Goal: Information Seeking & Learning: Learn about a topic

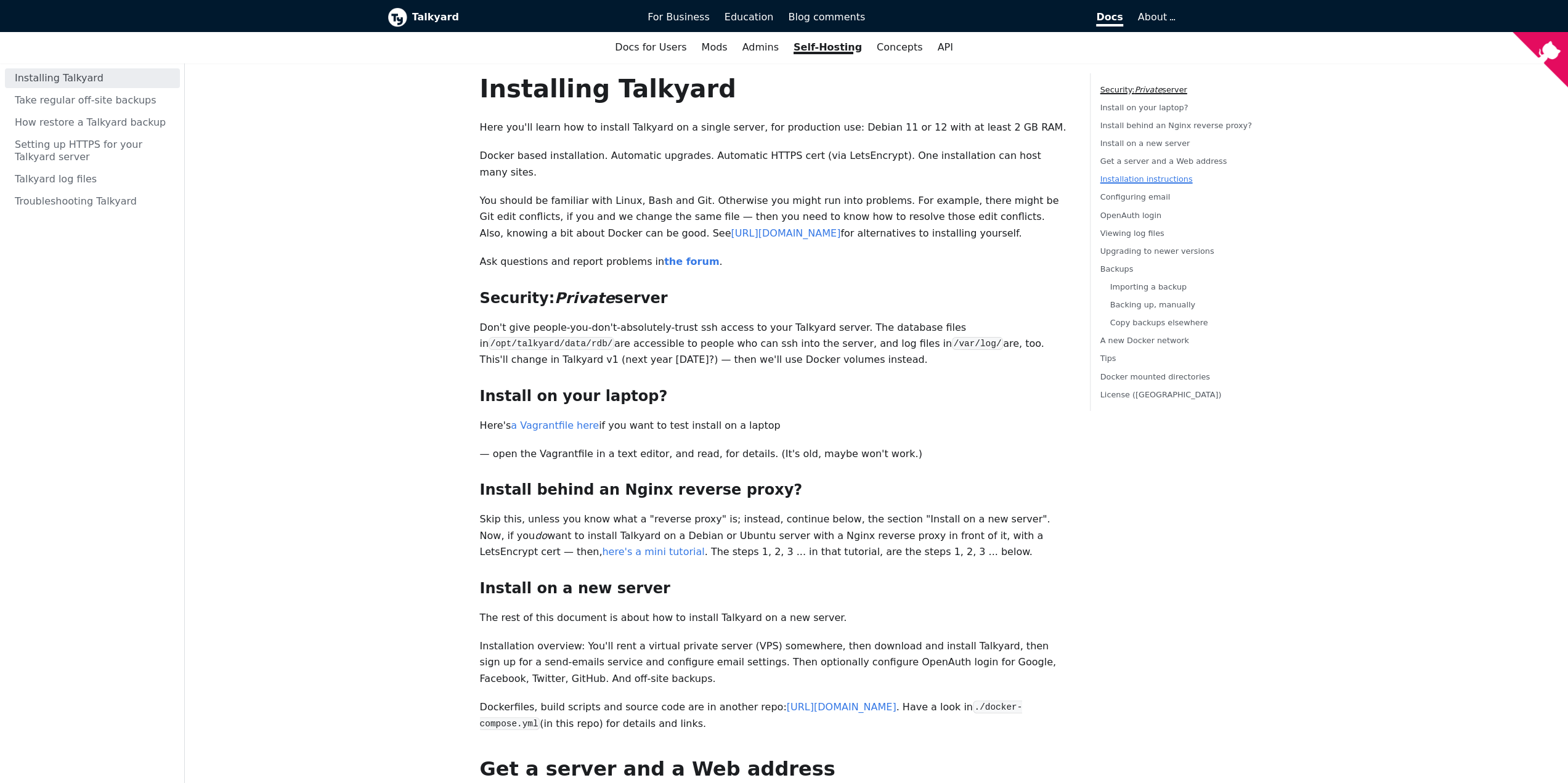
click at [1130, 178] on link "Installation instructions" at bounding box center [1146, 179] width 93 height 9
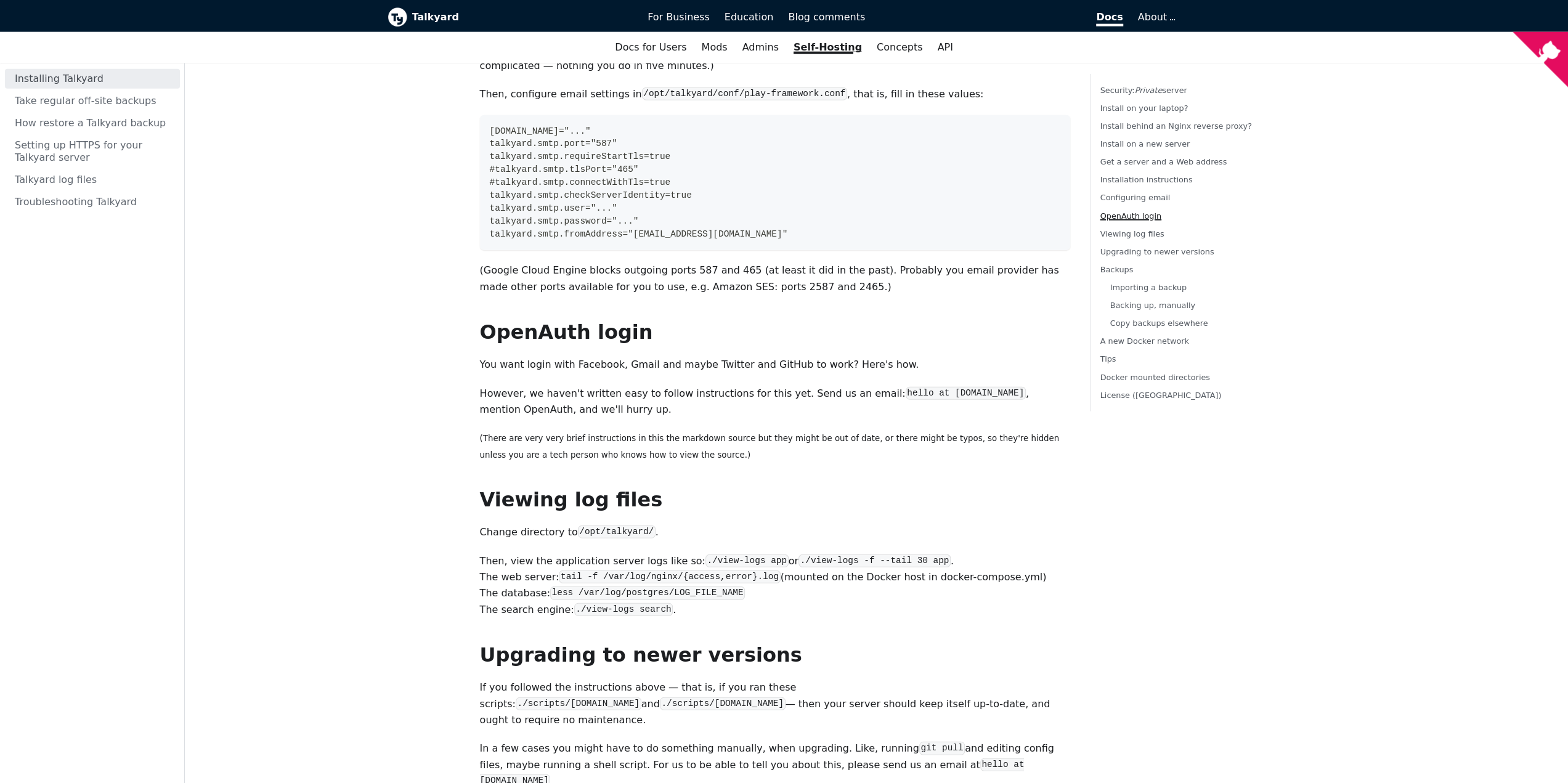
scroll to position [3043, 0]
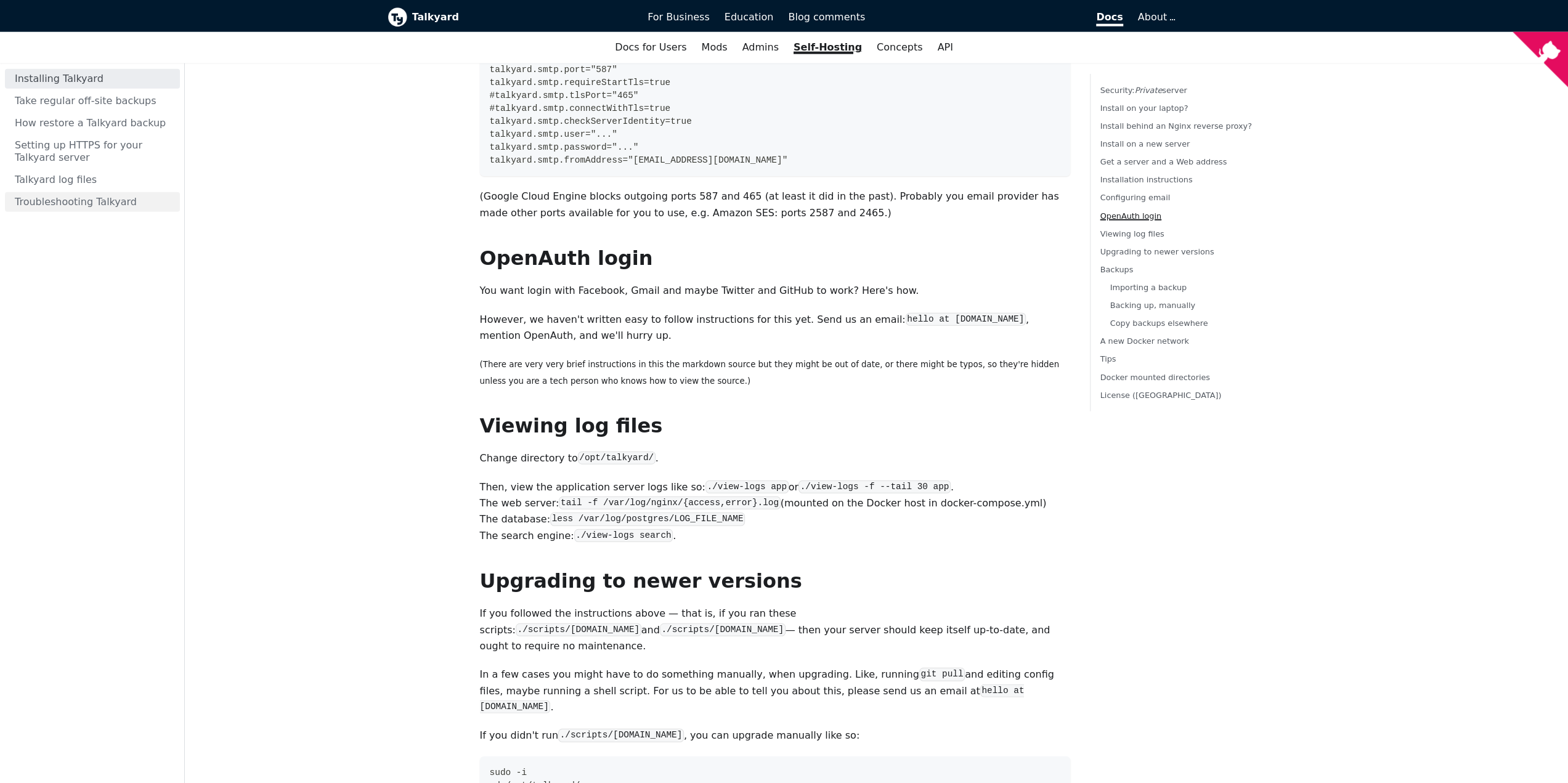
click at [119, 203] on link "Troubleshooting Talkyard" at bounding box center [92, 201] width 175 height 20
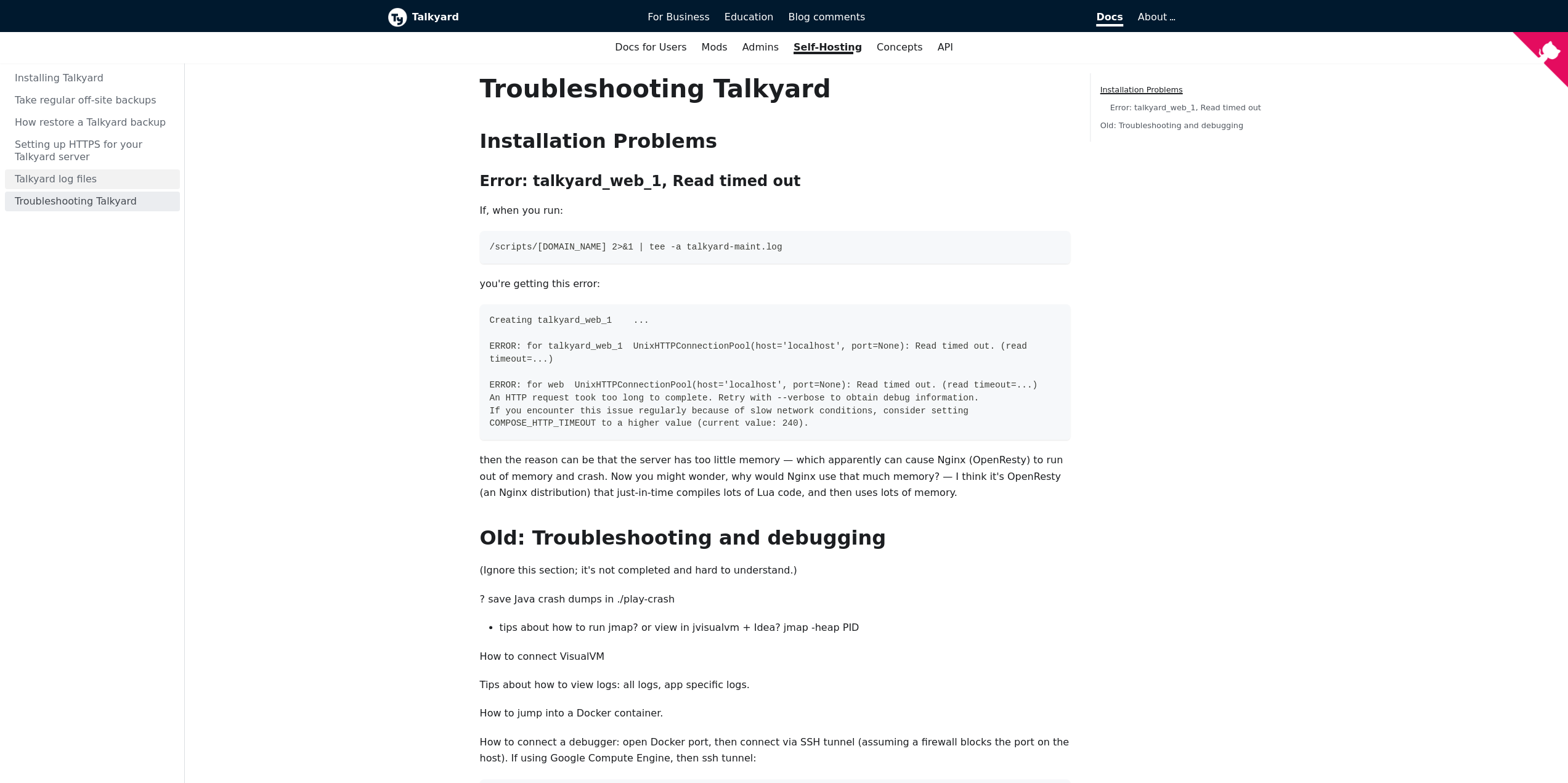
click at [111, 174] on link "Talkyard log files" at bounding box center [92, 179] width 175 height 20
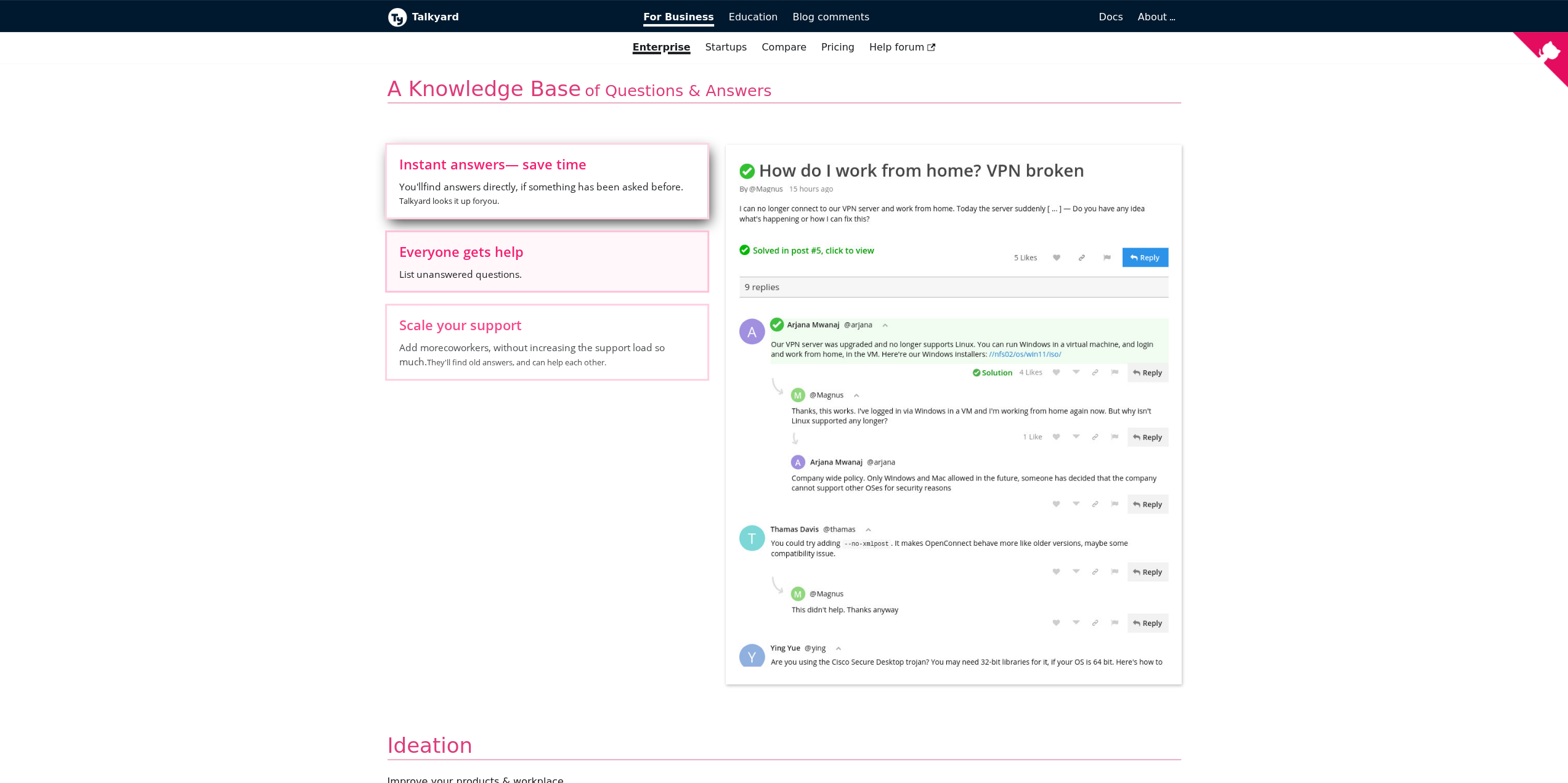
scroll to position [431, 0]
click at [578, 262] on label "Everyone gets help List unanswered questions." at bounding box center [547, 259] width 321 height 58
click at [0, 0] on input "Everyone gets help List unanswered questions." at bounding box center [0, 0] width 0 height 0
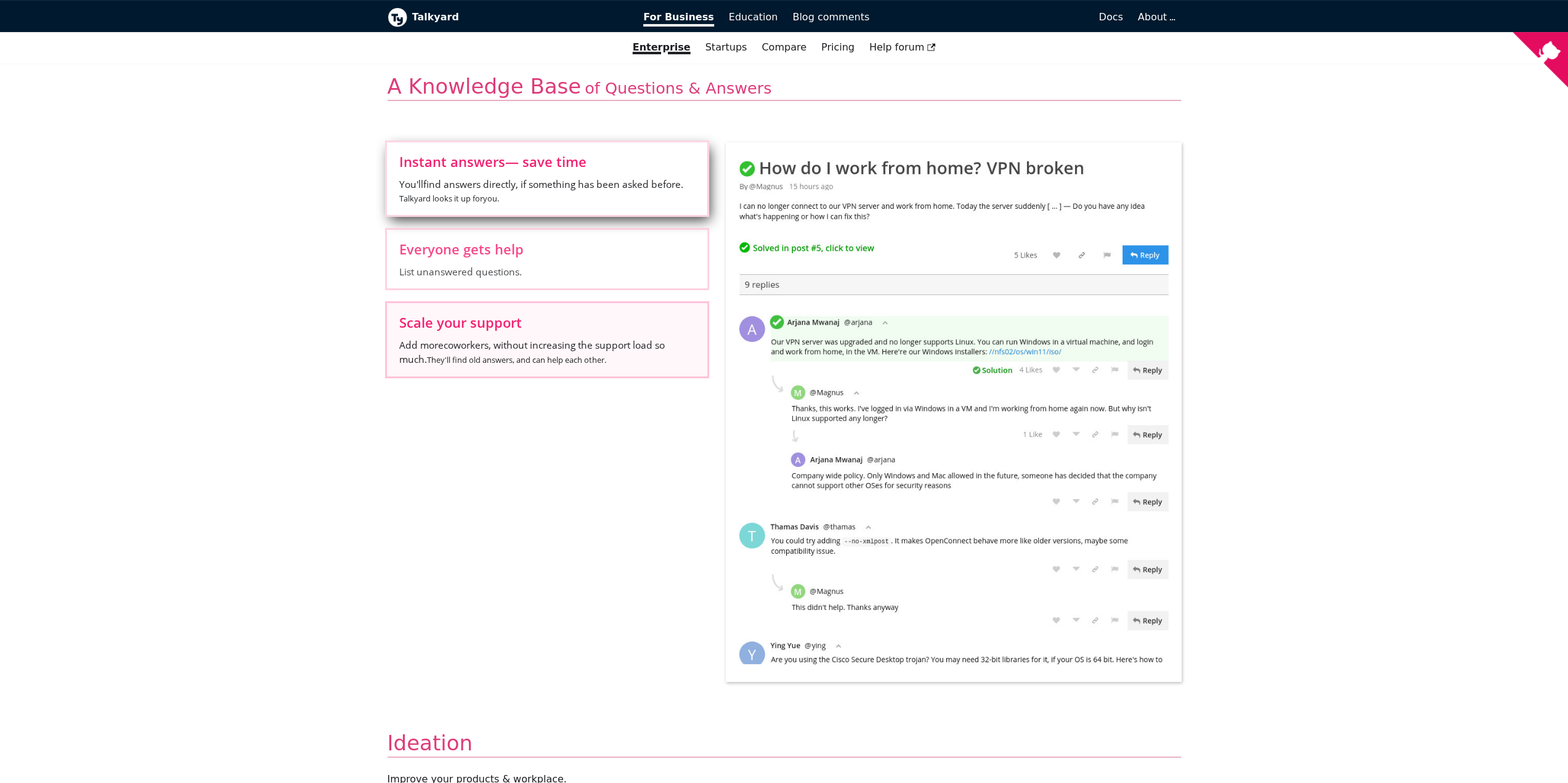
click at [595, 326] on span "Scale your support" at bounding box center [546, 322] width 296 height 14
click at [0, 0] on input "Scale your support Add more coworkers , without increasing the support load so …" at bounding box center [0, 0] width 0 height 0
click at [579, 209] on label "Instant answers — save time You'll find answers directly, if something has been…" at bounding box center [547, 179] width 321 height 73
click at [0, 0] on input "Instant answers — save time You'll find answers directly, if something has been…" at bounding box center [0, 0] width 0 height 0
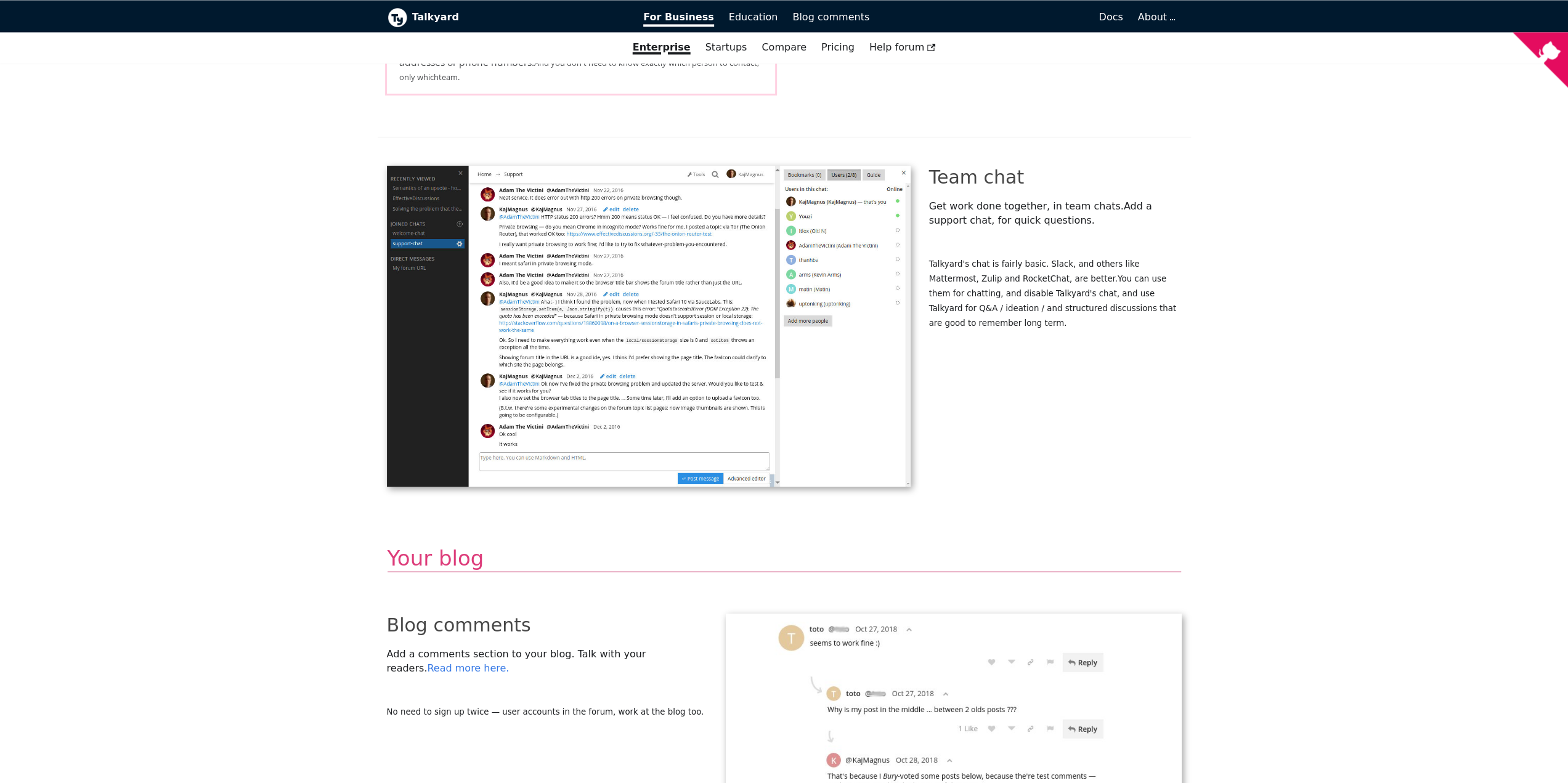
scroll to position [2073, 0]
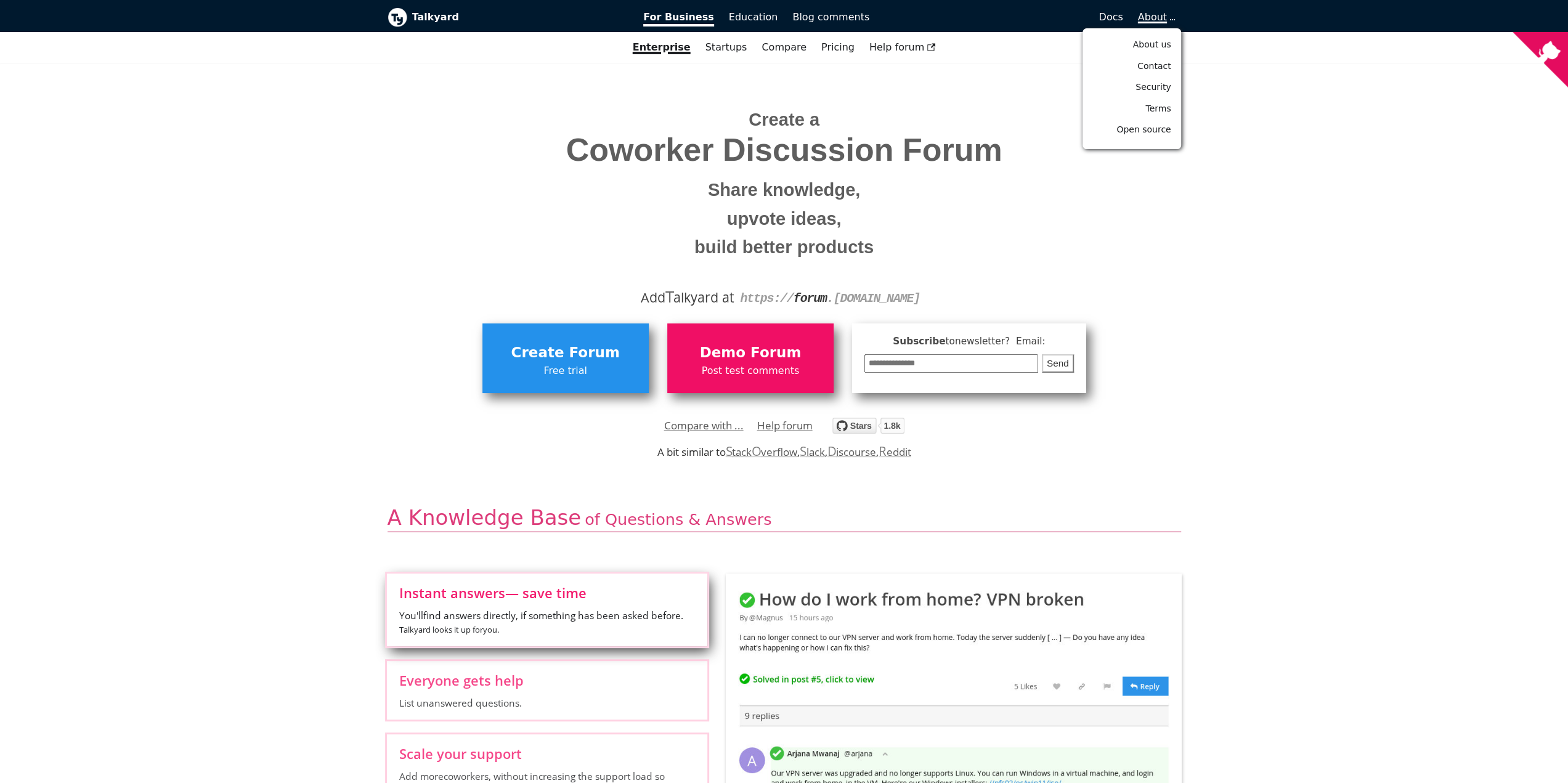
click at [1156, 16] on span "About" at bounding box center [1155, 16] width 36 height 12
click at [1157, 41] on span "About us" at bounding box center [1151, 44] width 38 height 10
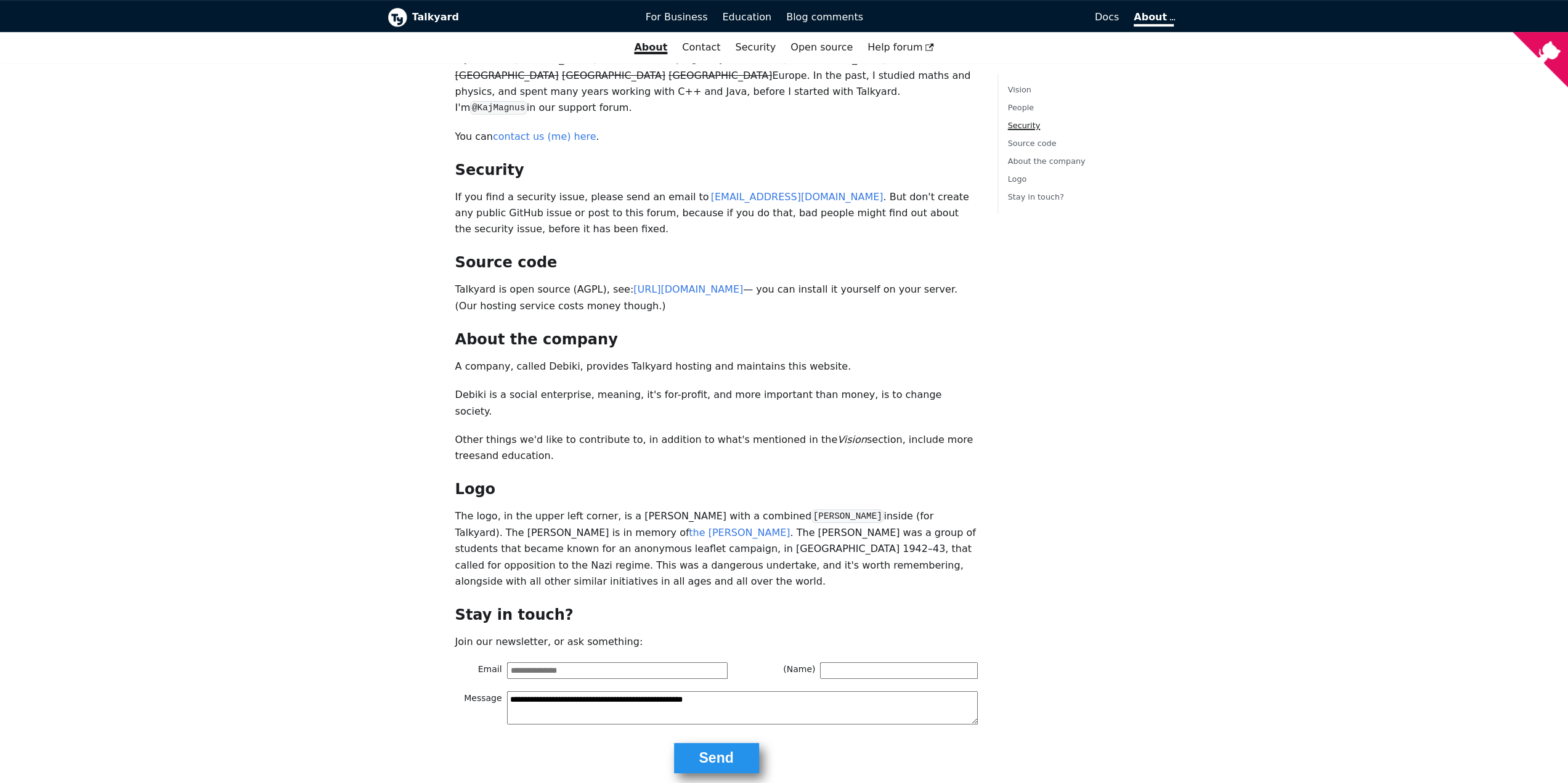
scroll to position [519, 0]
drag, startPoint x: 499, startPoint y: 479, endPoint x: 532, endPoint y: 479, distance: 33.0
click at [532, 506] on p "The logo, in the upper left corner, is a [PERSON_NAME] with a combined Ty insid…" at bounding box center [716, 547] width 522 height 81
click at [630, 506] on p "The logo, in the upper left corner, is a white rose with a combined Ty inside (…" at bounding box center [716, 547] width 522 height 81
drag, startPoint x: 792, startPoint y: 759, endPoint x: 893, endPoint y: 756, distance: 101.0
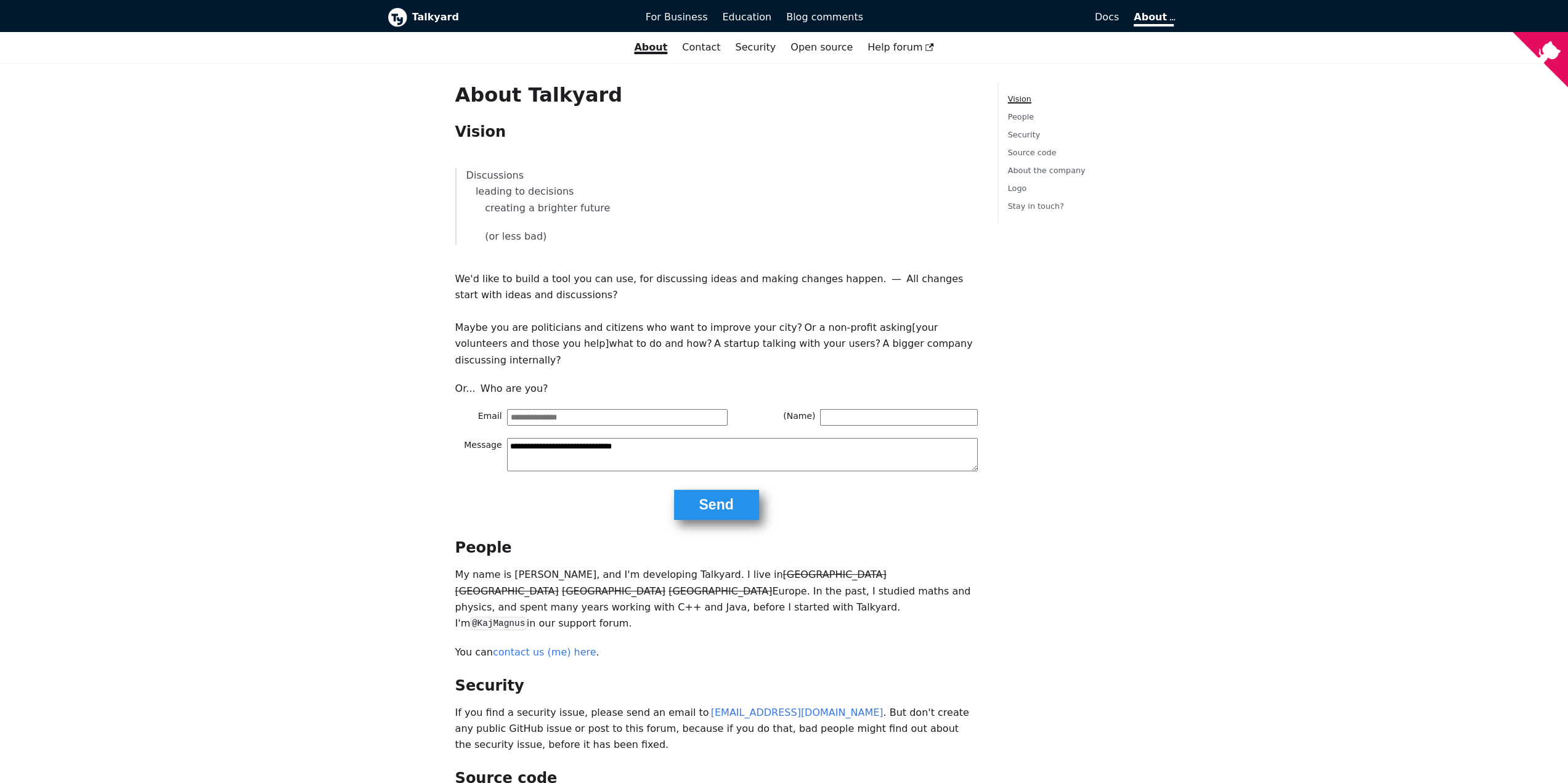
scroll to position [0, 0]
click at [1034, 155] on link "Source code" at bounding box center [1032, 152] width 49 height 9
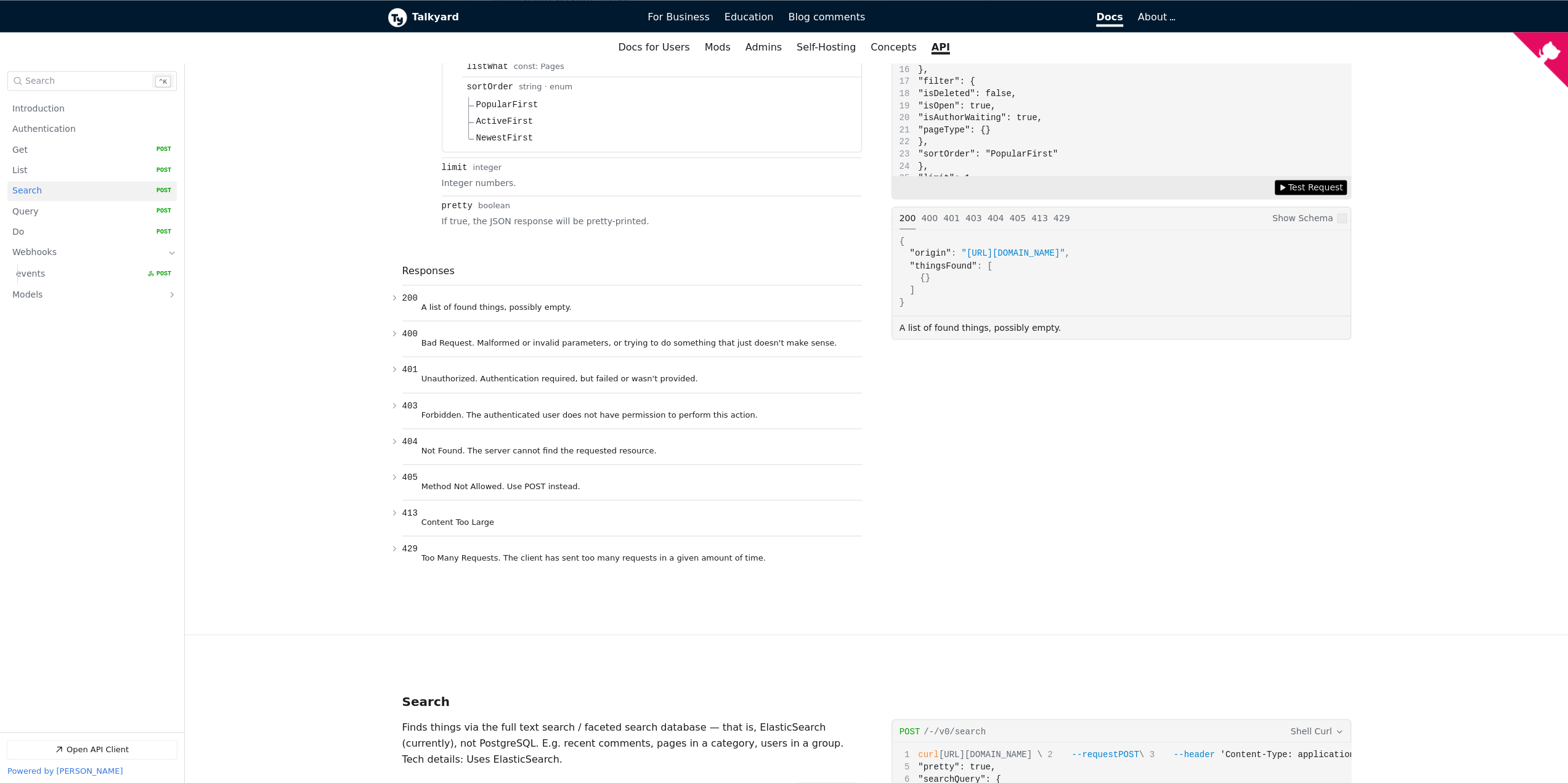
scroll to position [2342, 0]
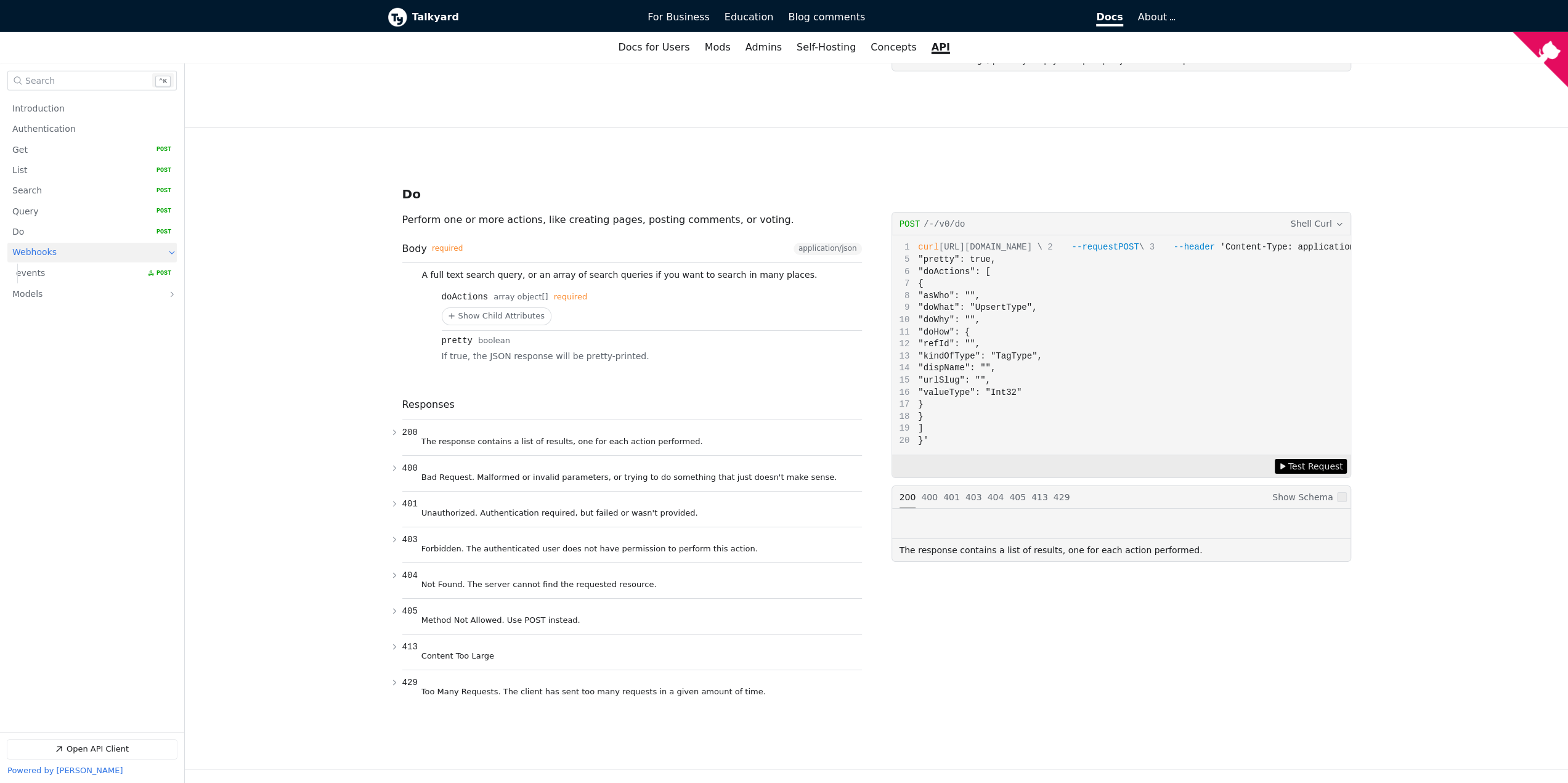
scroll to position [3945, 0]
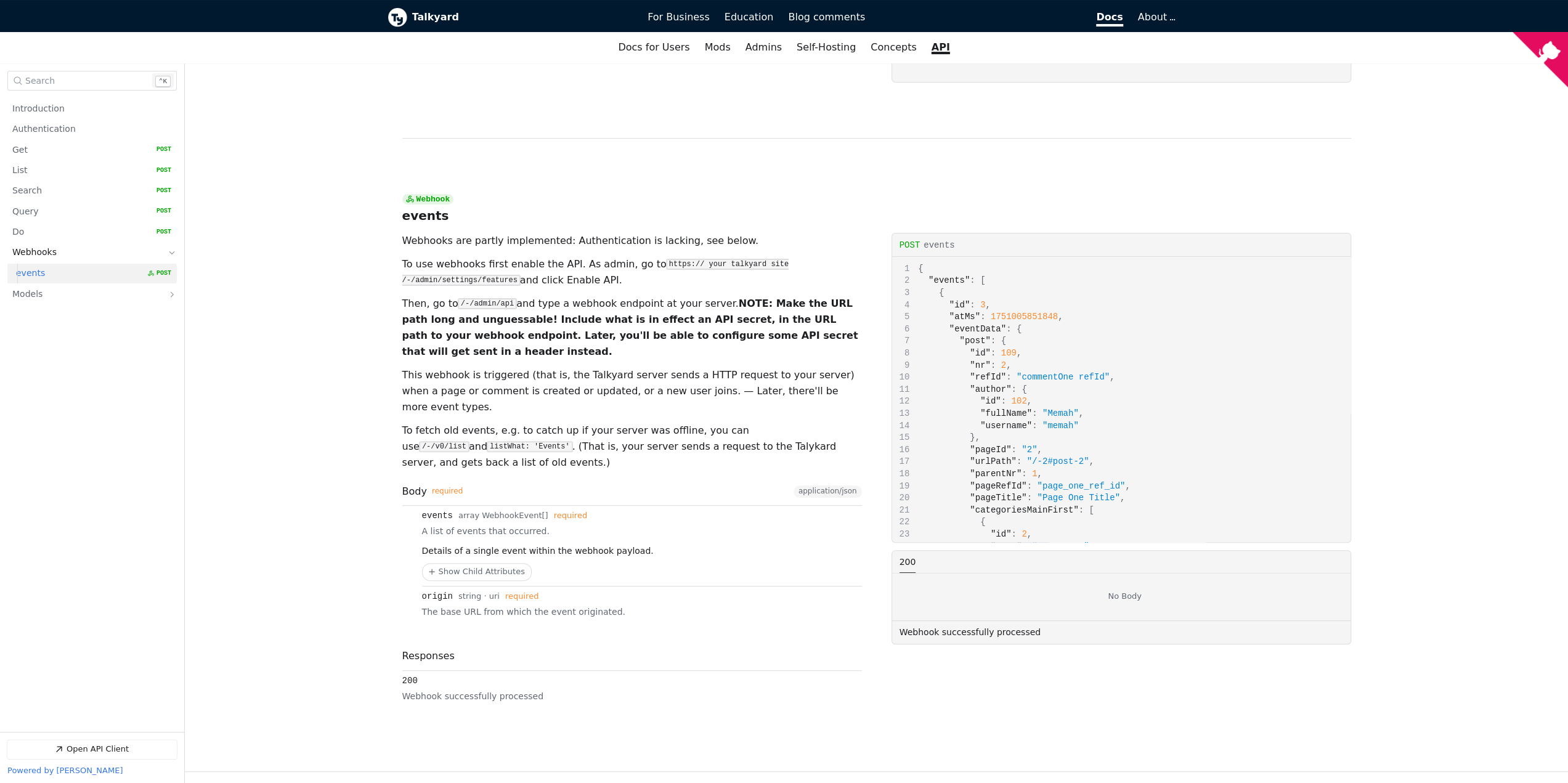
scroll to position [4930, 0]
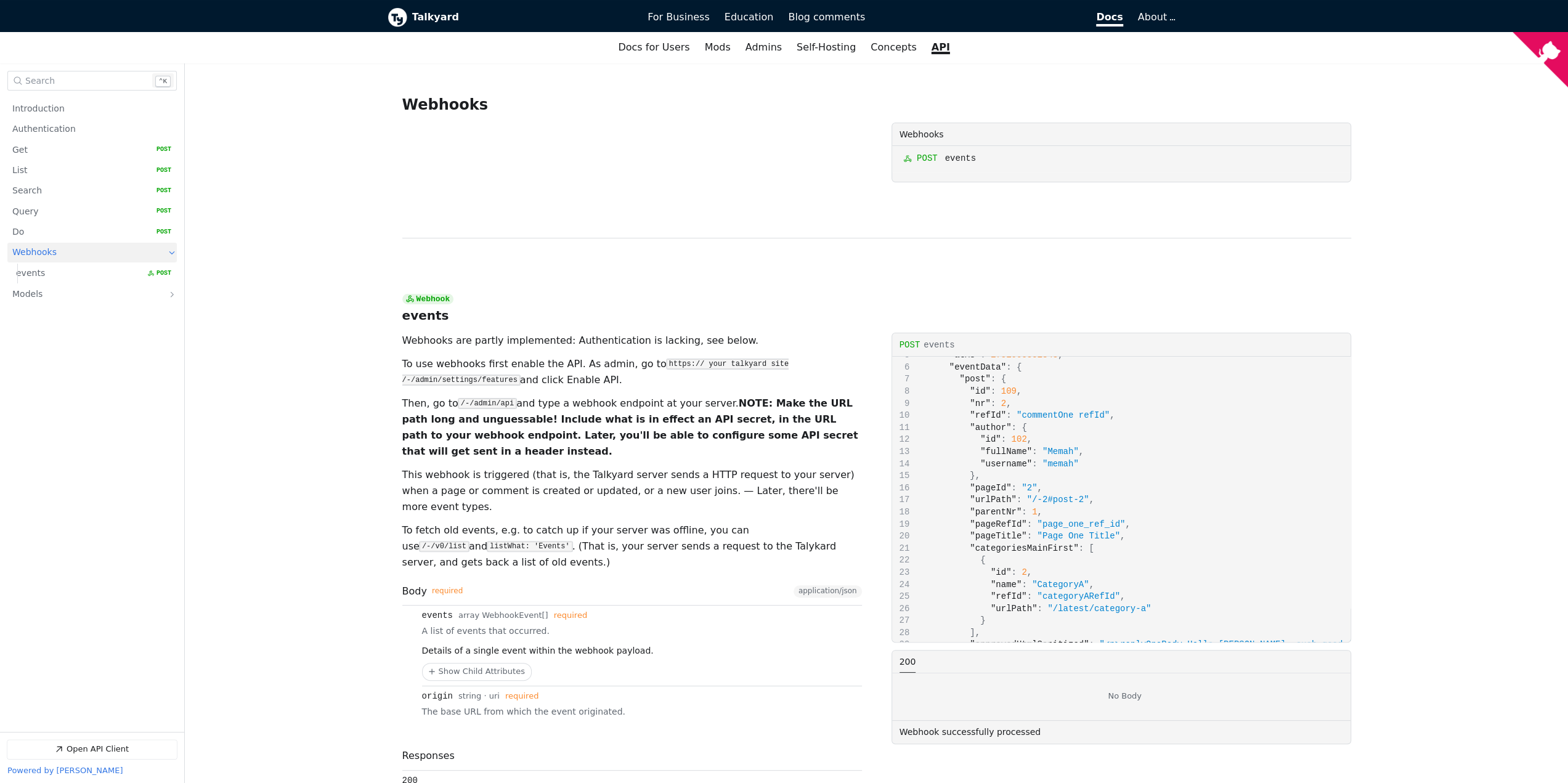
scroll to position [4748, 0]
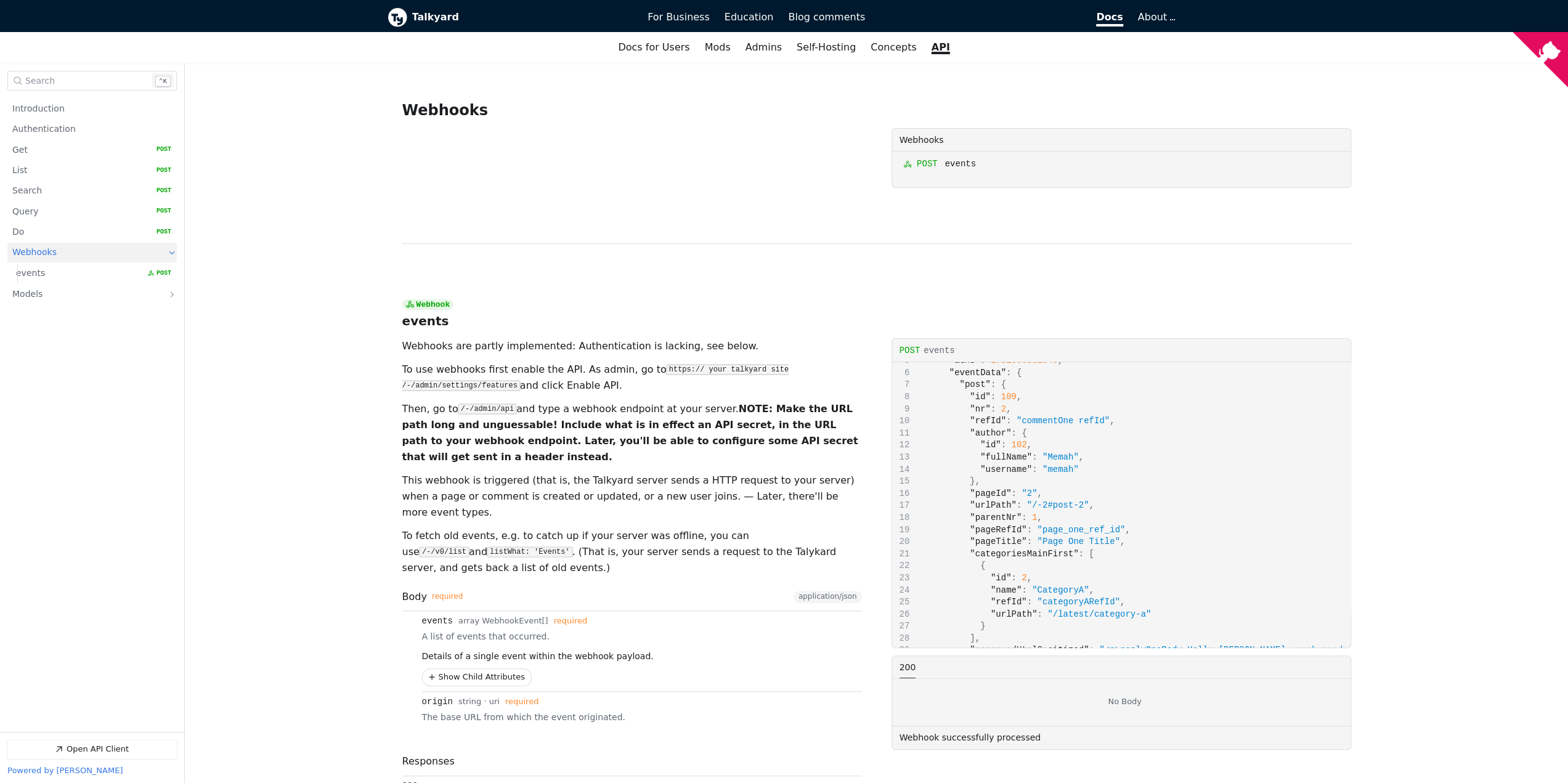
click at [501, 669] on button "Show Child Attributes for events" at bounding box center [477, 677] width 108 height 16
click at [501, 669] on button "Hide Child Attributes for events" at bounding box center [642, 677] width 439 height 17
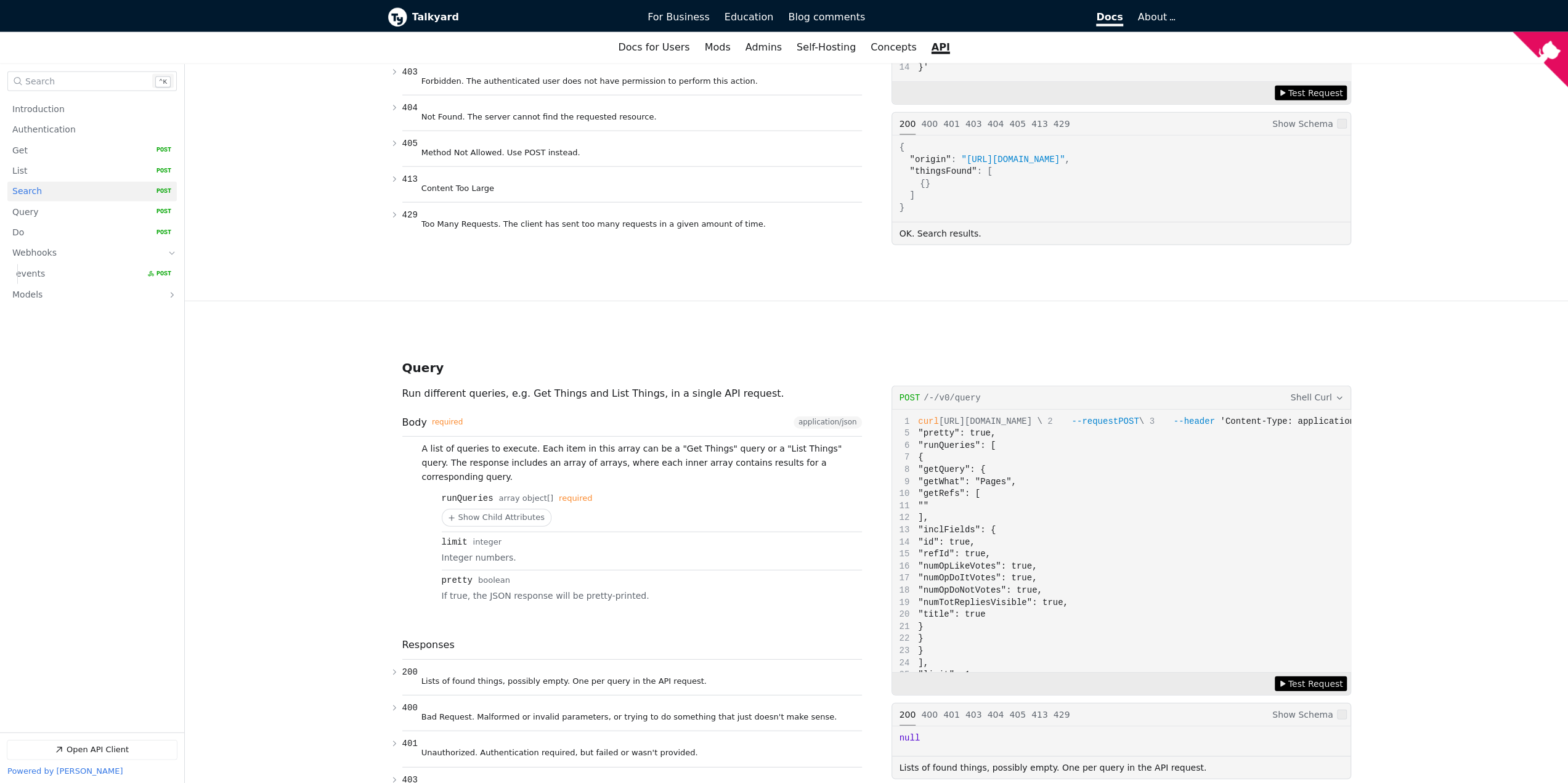
scroll to position [2899, 0]
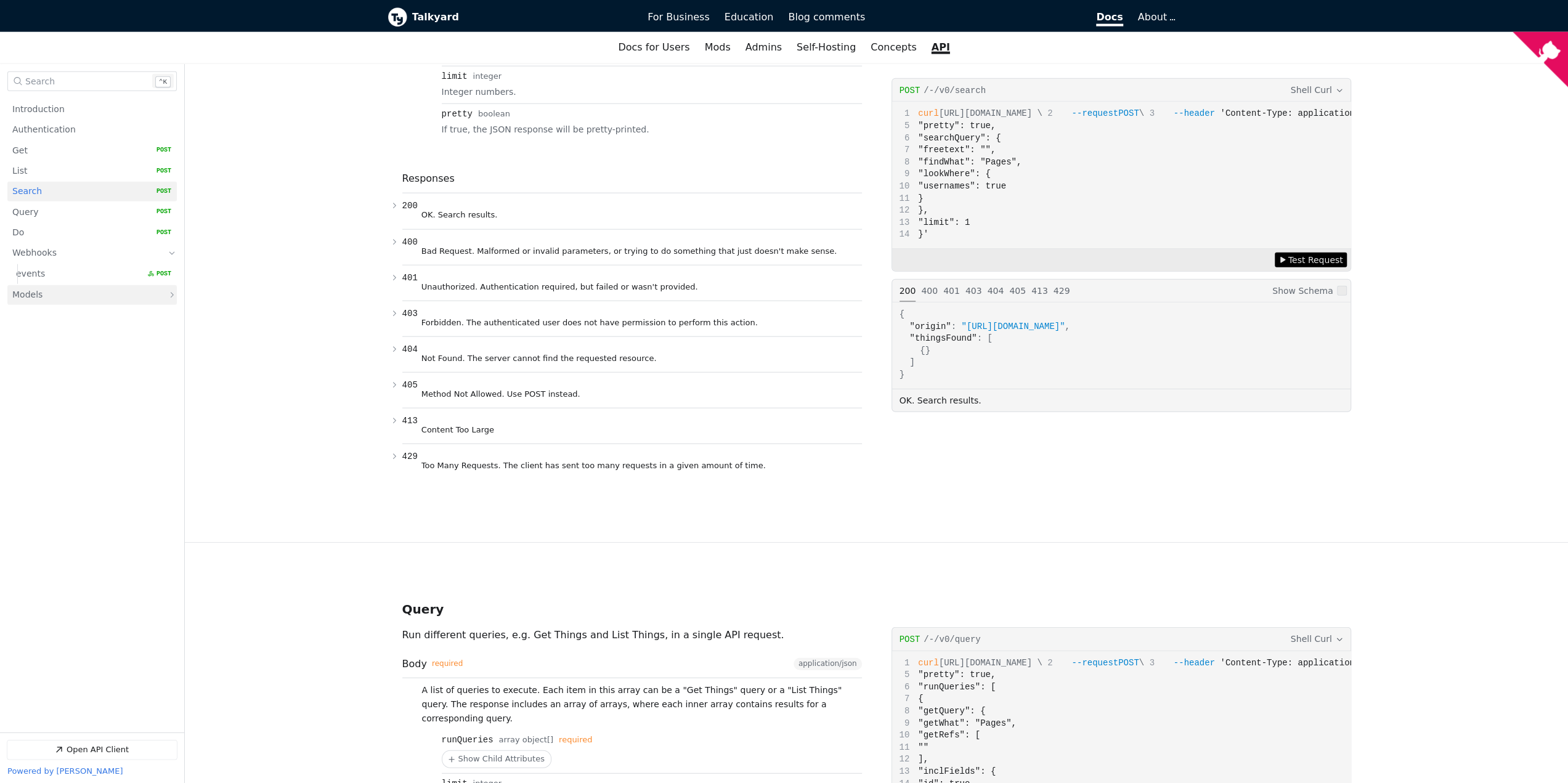
click at [128, 291] on link "Models" at bounding box center [83, 295] width 142 height 20
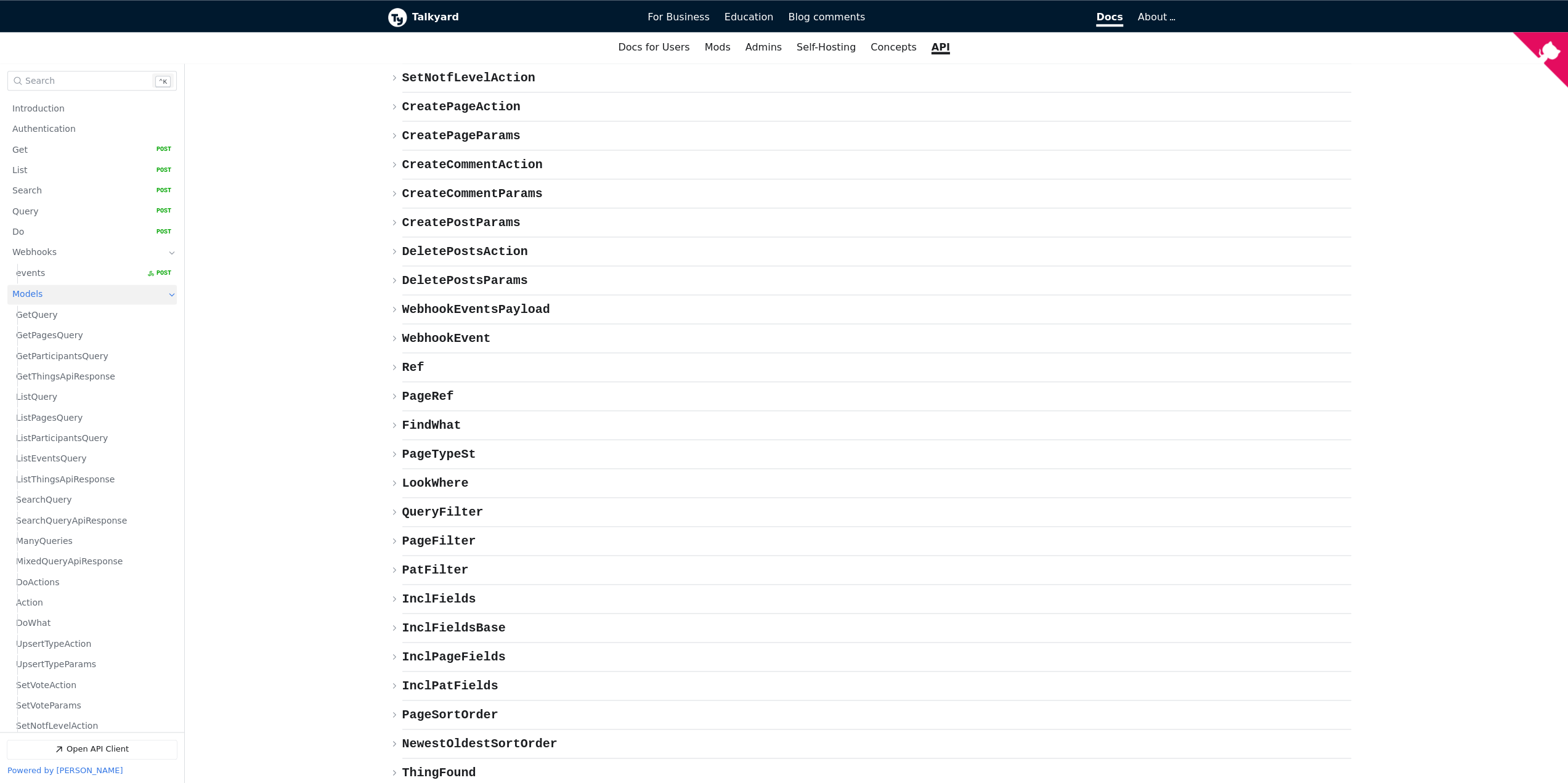
scroll to position [6268, 0]
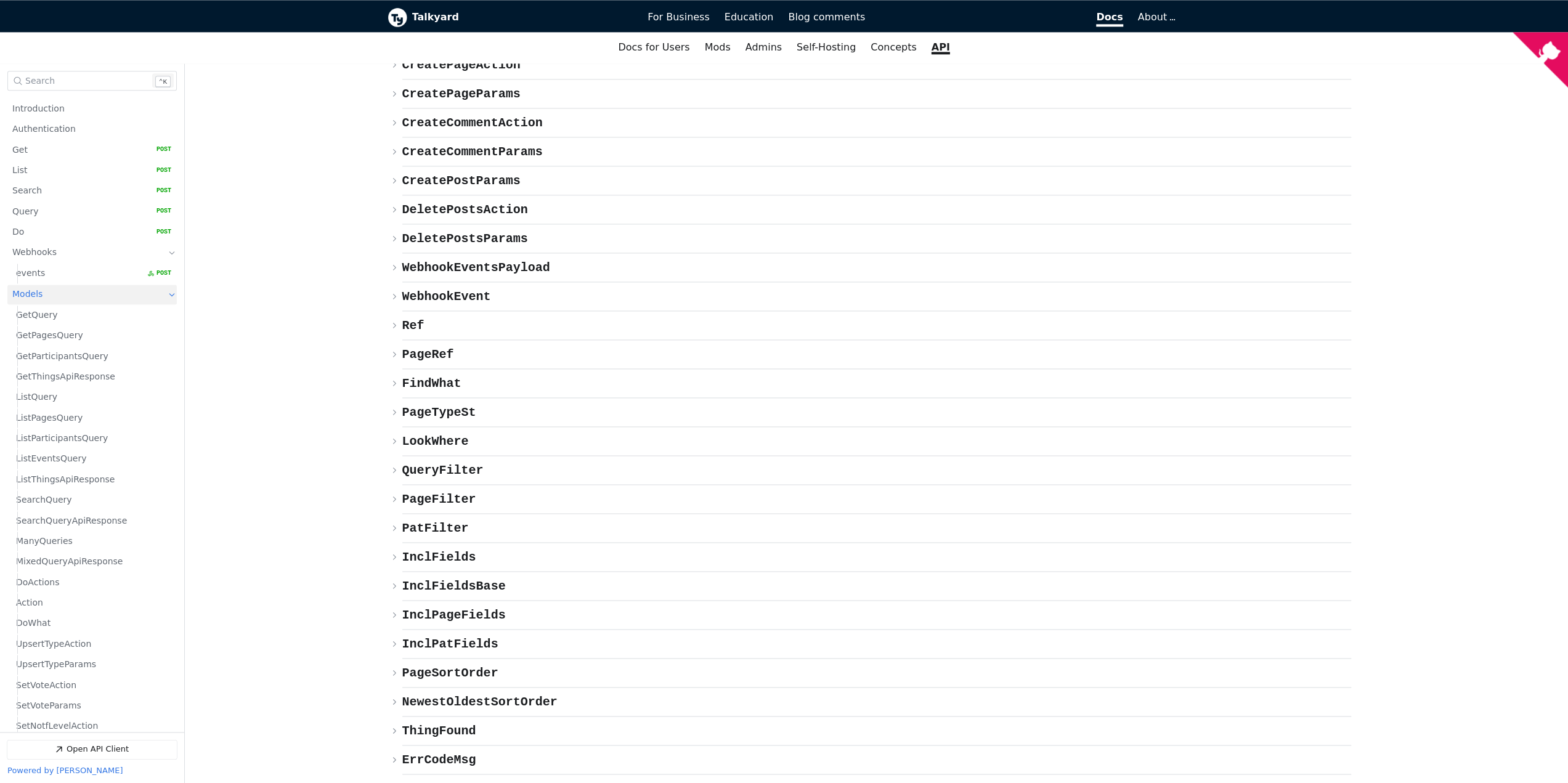
click at [445, 782] on span "{} ApiRequest" at bounding box center [439, 789] width 74 height 14
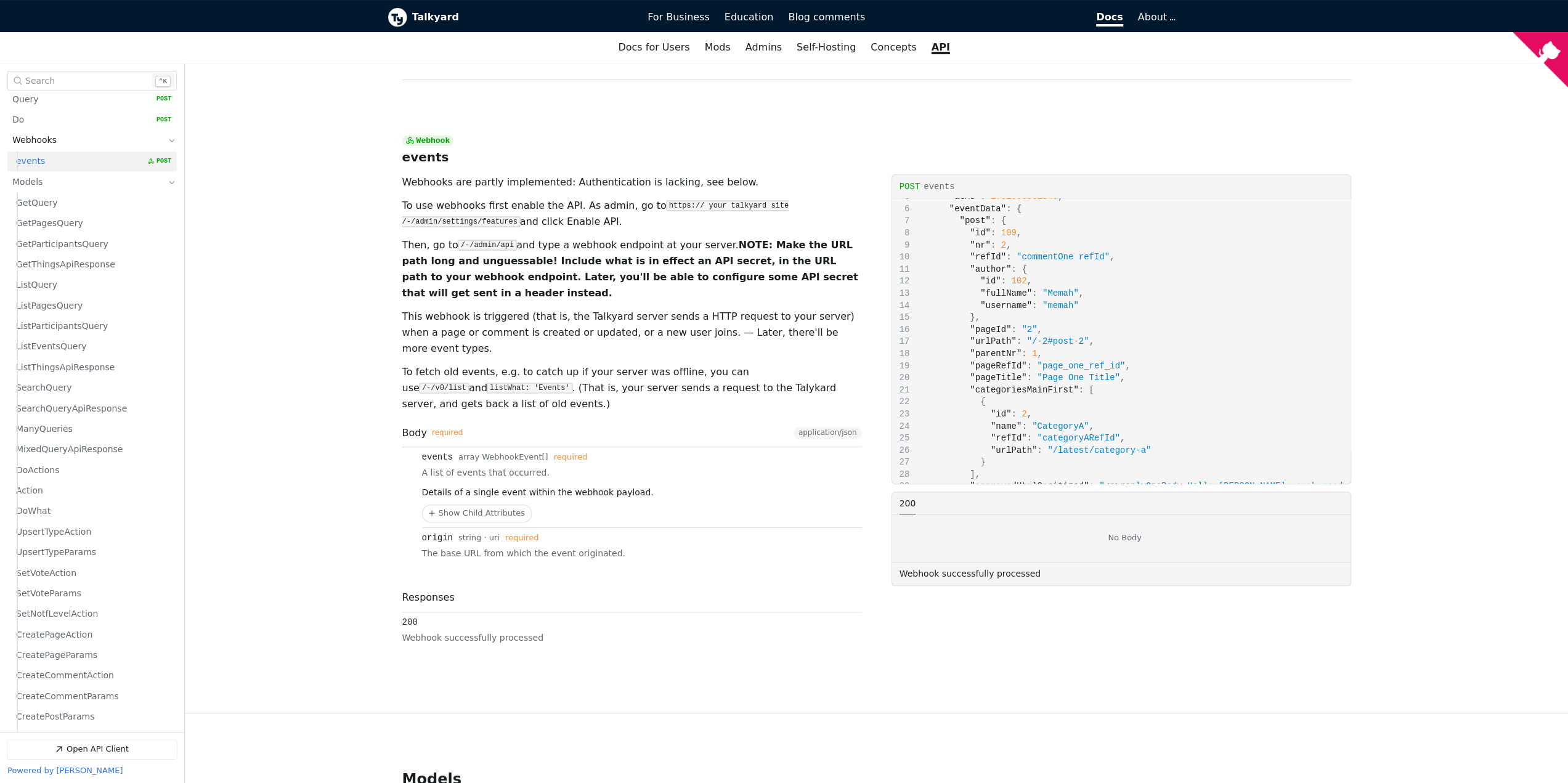
scroll to position [123, 0]
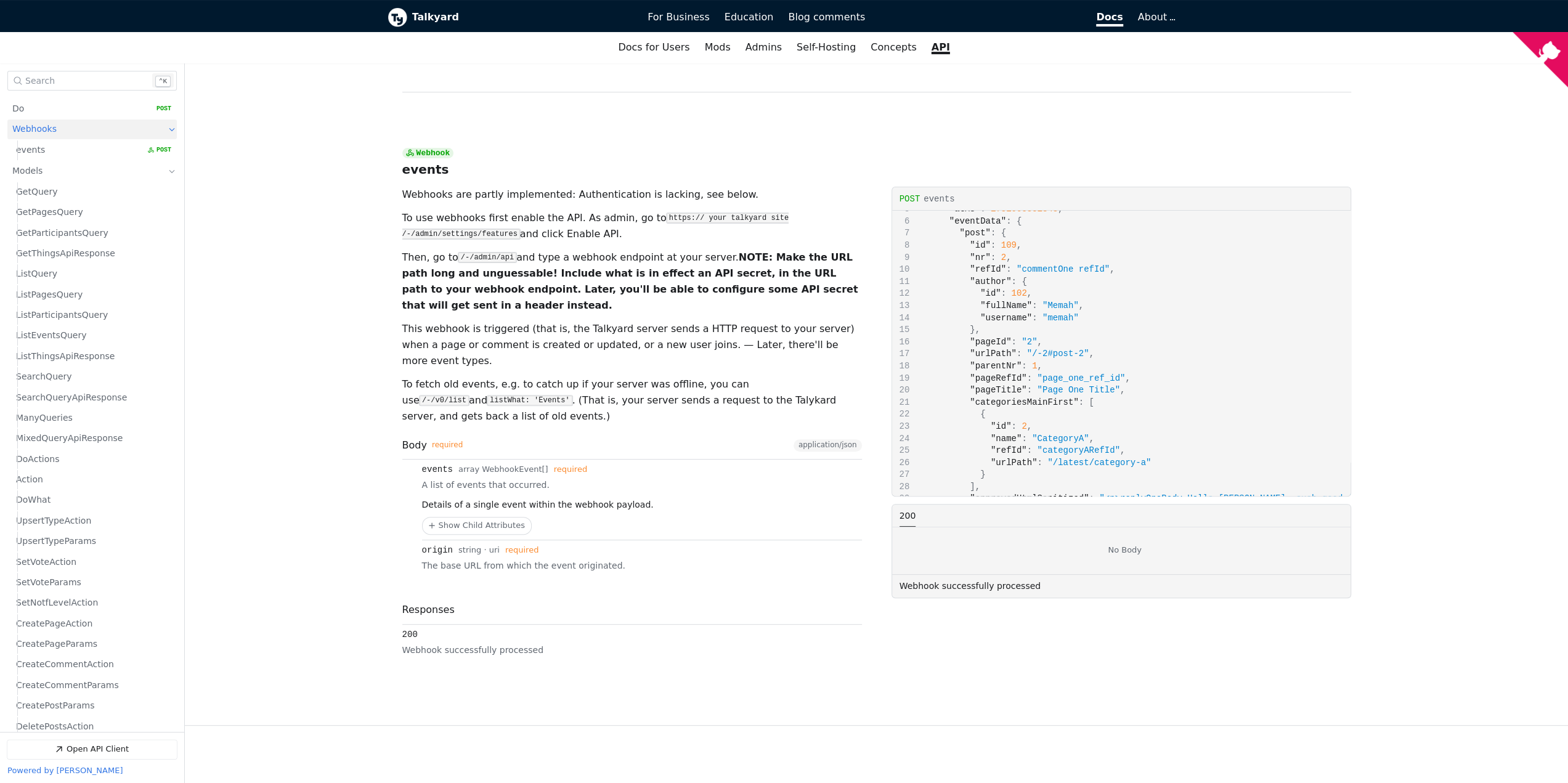
scroll to position [4542, 0]
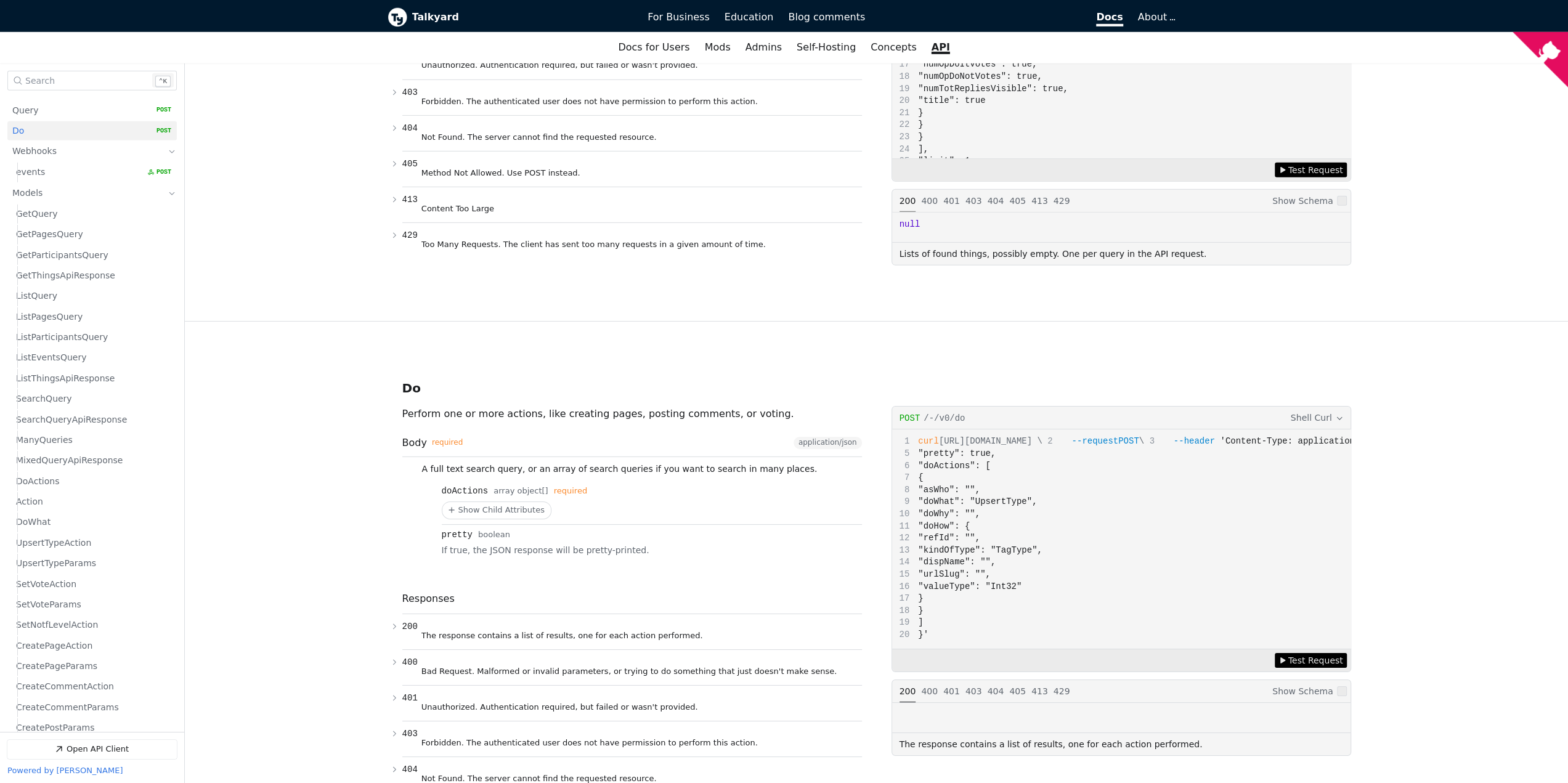
scroll to position [80, 0]
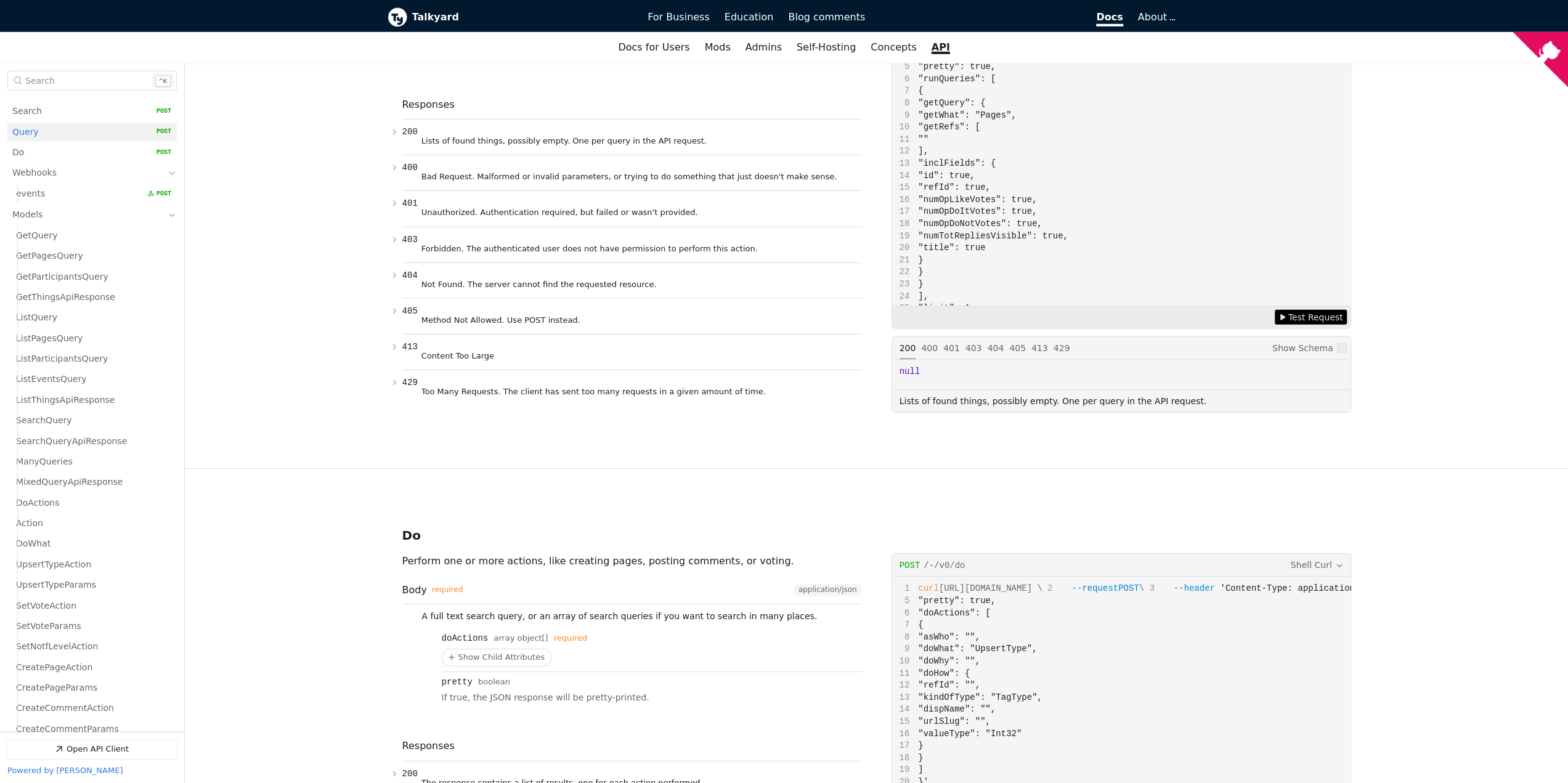
scroll to position [59, 0]
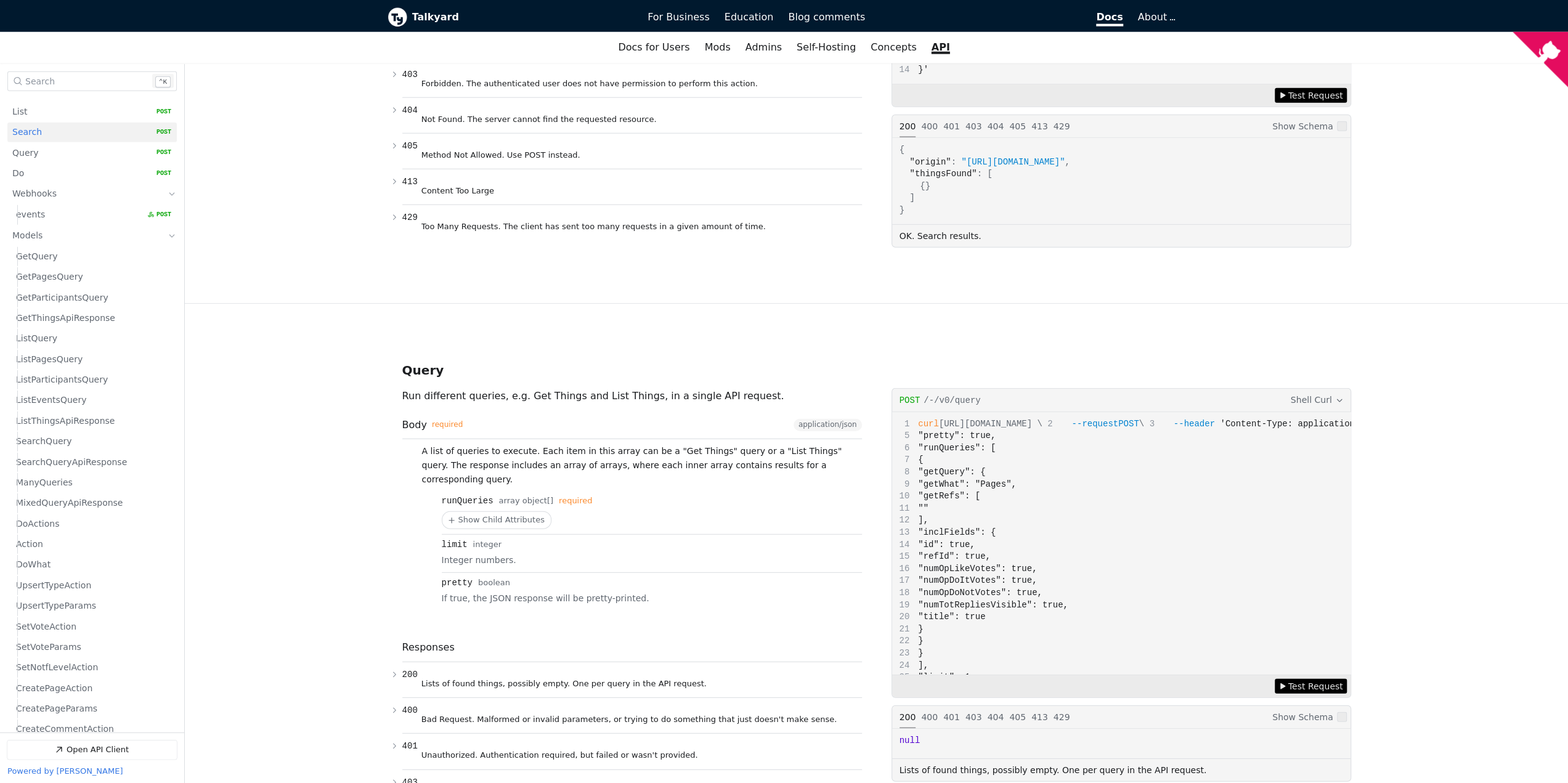
scroll to position [2918, 0]
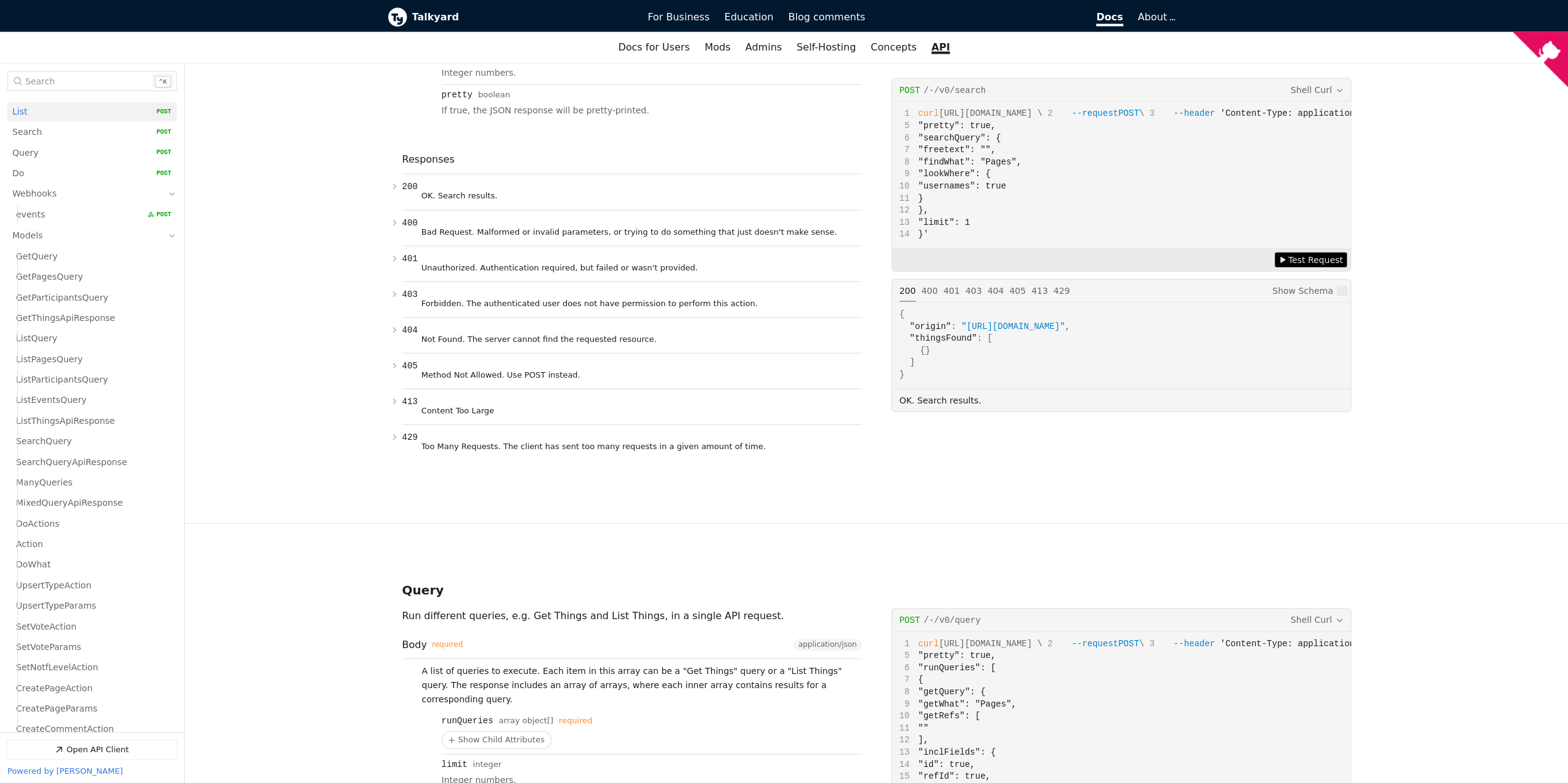
scroll to position [18, 0]
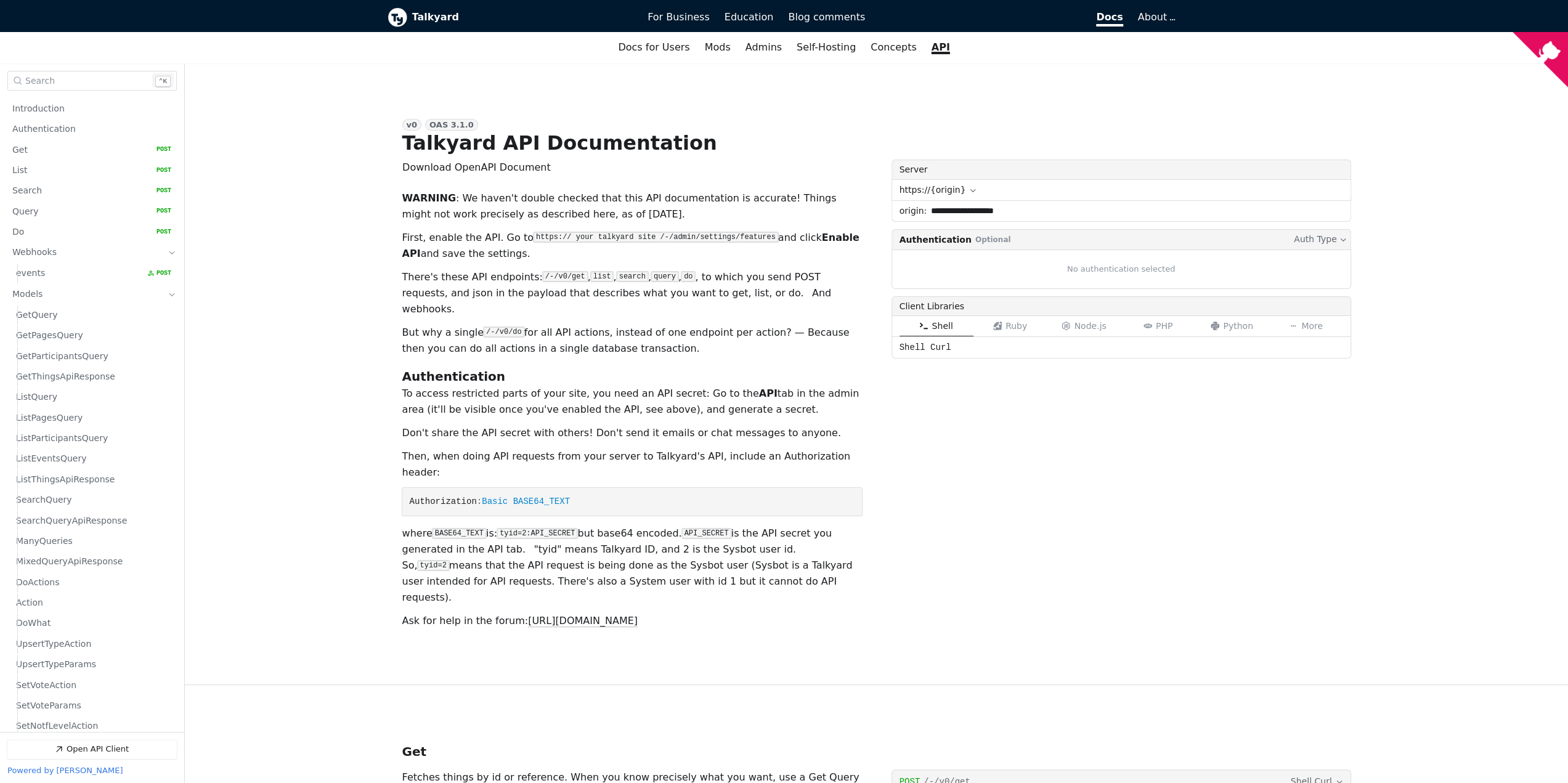
click at [904, 466] on div "**********" at bounding box center [1120, 394] width 459 height 470
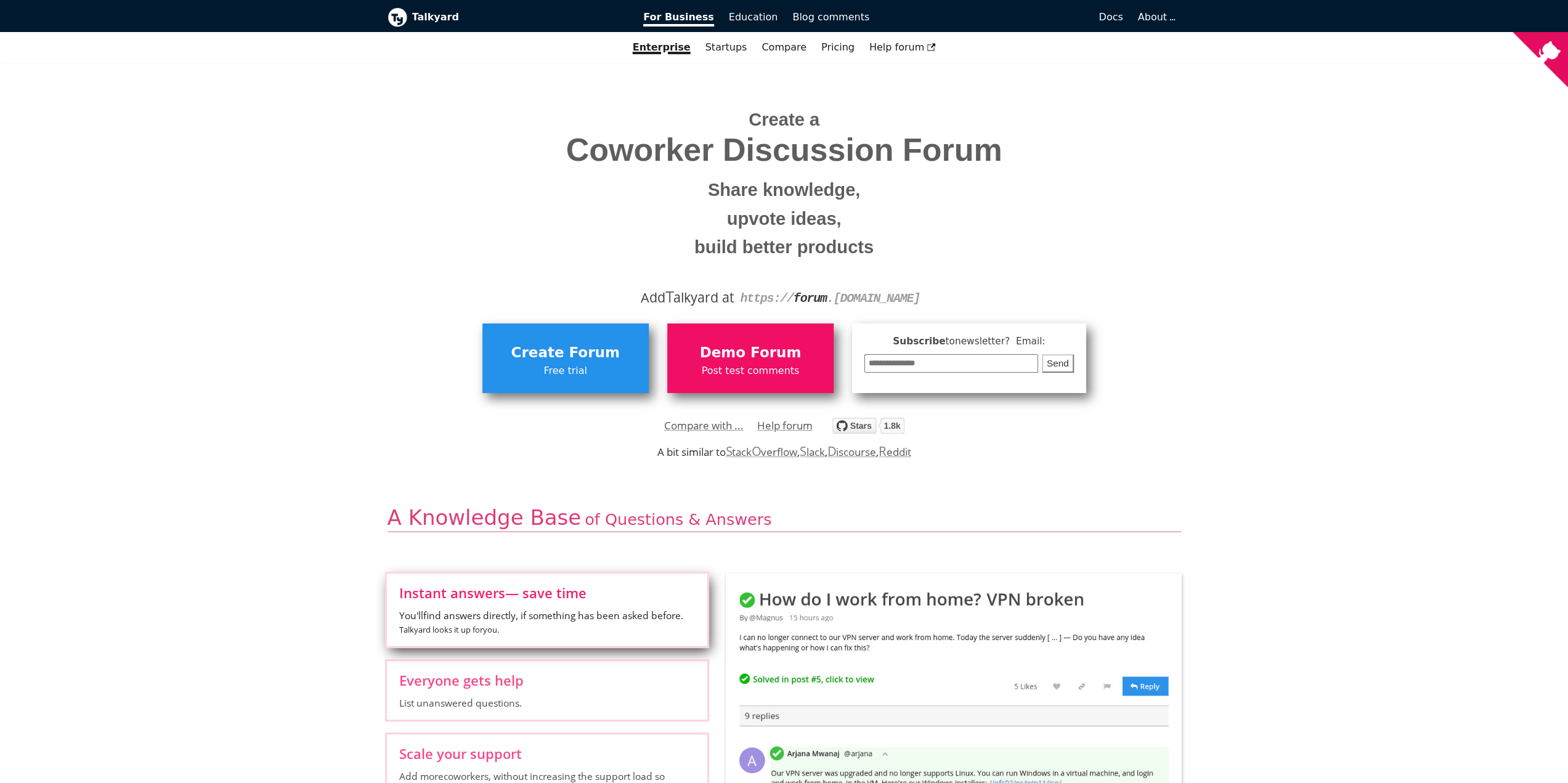
click at [940, 367] on input "email" at bounding box center [951, 364] width 174 height 19
click at [1149, 339] on div "**********" at bounding box center [784, 372] width 794 height 123
click at [1029, 363] on input "email" at bounding box center [951, 364] width 174 height 19
click at [1153, 322] on div "**********" at bounding box center [784, 372] width 794 height 123
click at [779, 377] on span "Post test comments" at bounding box center [750, 371] width 154 height 16
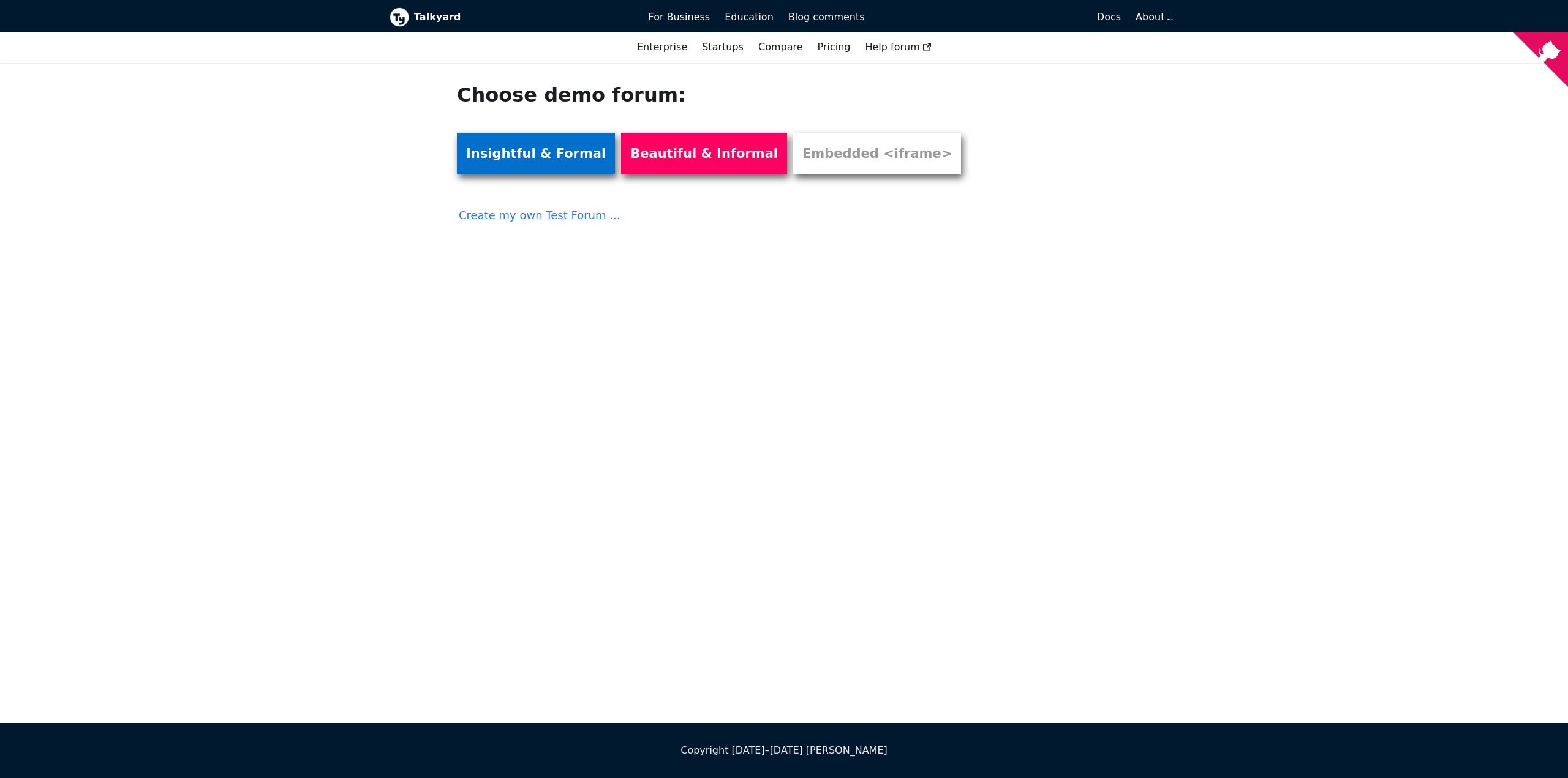
click at [540, 155] on link "Insightful & Formal" at bounding box center [536, 154] width 158 height 42
